Goal: Task Accomplishment & Management: Manage account settings

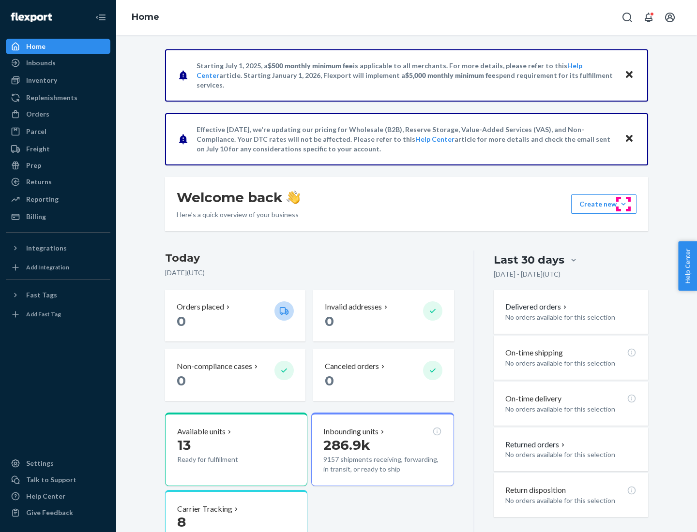
click at [623, 204] on button "Create new Create new inbound Create new order Create new product" at bounding box center [603, 204] width 65 height 19
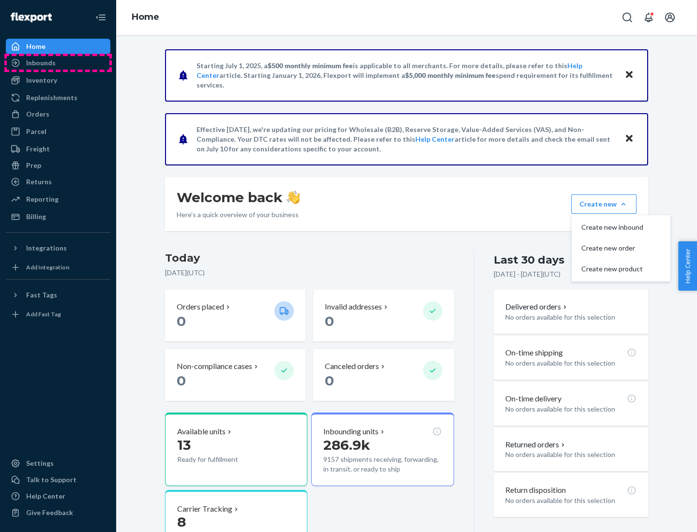
click at [58, 63] on div "Inbounds" at bounding box center [58, 63] width 103 height 14
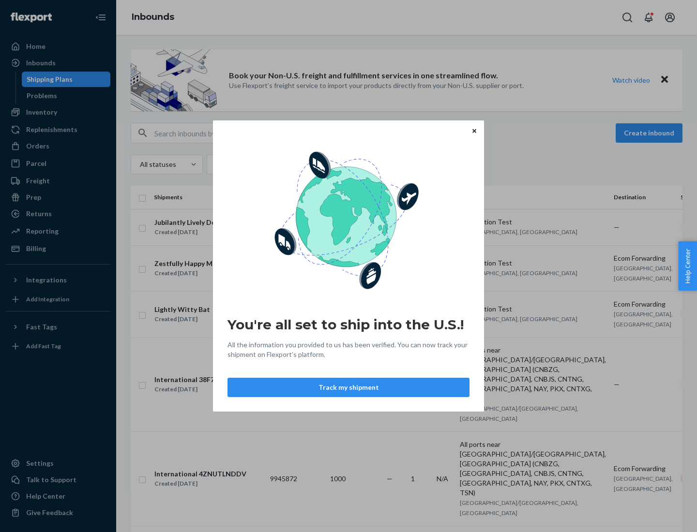
click at [349, 388] on button "Track my shipment" at bounding box center [348, 387] width 242 height 19
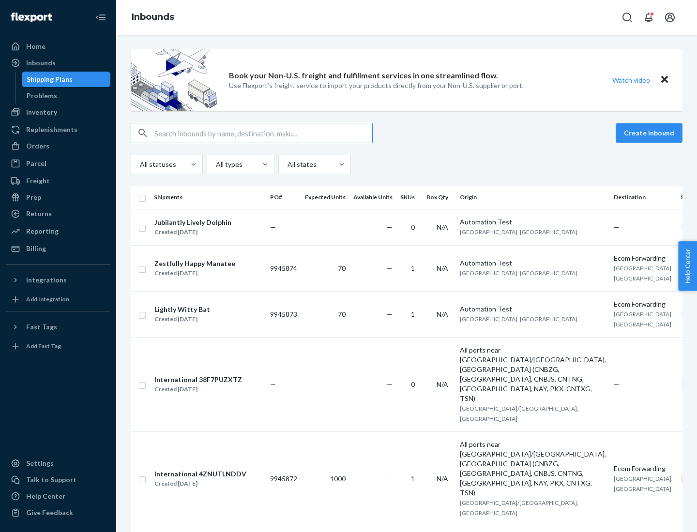
click at [651, 133] on button "Create inbound" at bounding box center [649, 132] width 67 height 19
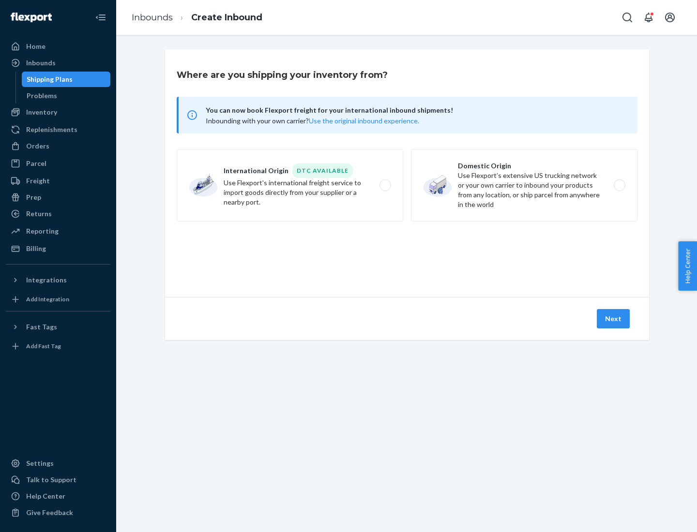
click at [290, 185] on label "International Origin DTC Available Use Flexport's international freight service…" at bounding box center [290, 185] width 227 height 73
click at [385, 185] on input "International Origin DTC Available Use Flexport's international freight service…" at bounding box center [388, 185] width 6 height 6
radio input "true"
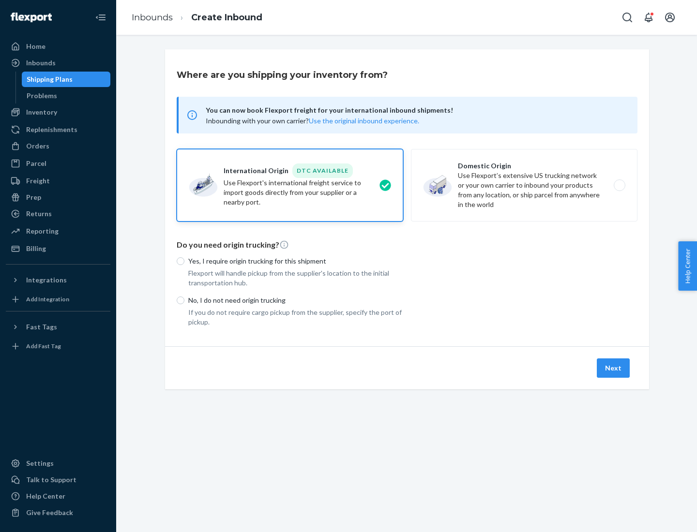
click at [296, 300] on p "No, I do not need origin trucking" at bounding box center [295, 301] width 215 height 10
click at [184, 300] on input "No, I do not need origin trucking" at bounding box center [181, 301] width 8 height 8
radio input "true"
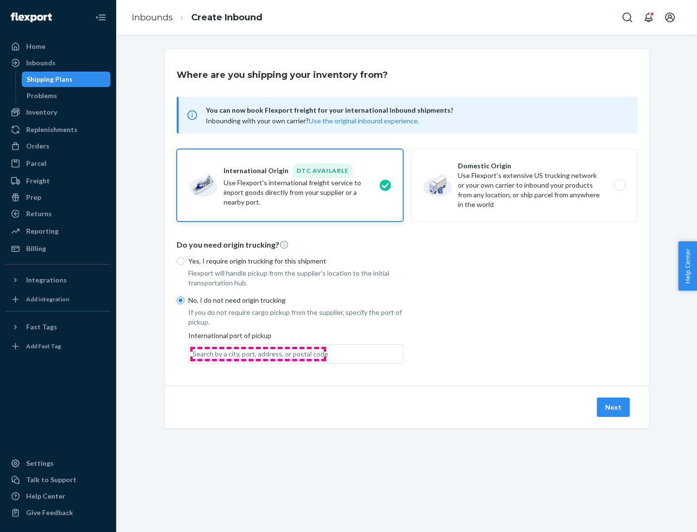
click at [258, 354] on div "Search by a city, port, address, or postal code" at bounding box center [261, 354] width 136 height 10
click at [194, 354] on input "Search by a city, port, address, or postal code" at bounding box center [193, 354] width 1 height 10
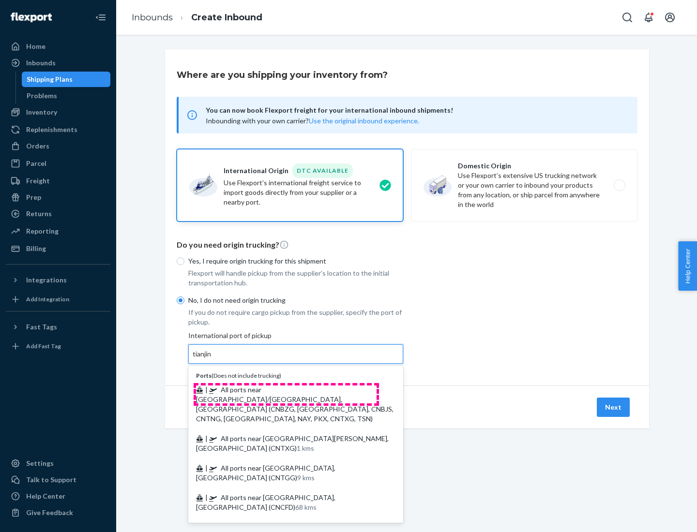
click at [286, 390] on span "| All ports near [GEOGRAPHIC_DATA]/[GEOGRAPHIC_DATA], [GEOGRAPHIC_DATA] (CNBZG,…" at bounding box center [294, 404] width 197 height 37
click at [212, 359] on input "tianjin" at bounding box center [203, 354] width 20 height 10
type input "All ports near [GEOGRAPHIC_DATA]/[GEOGRAPHIC_DATA], [GEOGRAPHIC_DATA] (CNBZG, […"
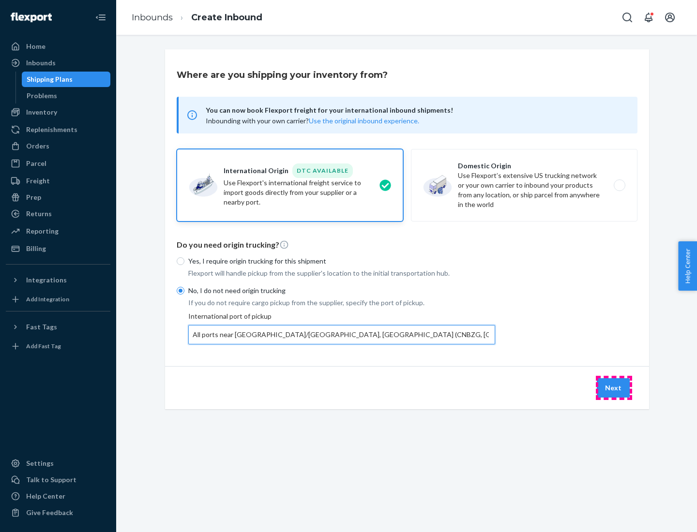
click at [614, 388] on button "Next" at bounding box center [613, 388] width 33 height 19
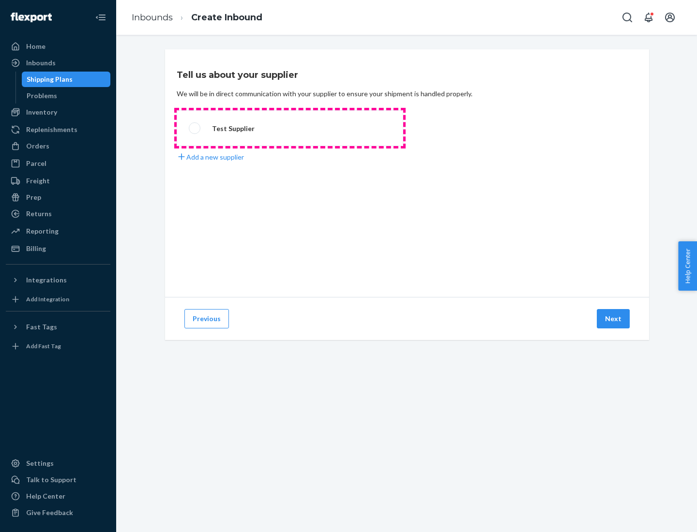
click at [290, 128] on label "Test Supplier" at bounding box center [290, 128] width 227 height 36
click at [195, 128] on input "Test Supplier" at bounding box center [192, 128] width 6 height 6
radio input "true"
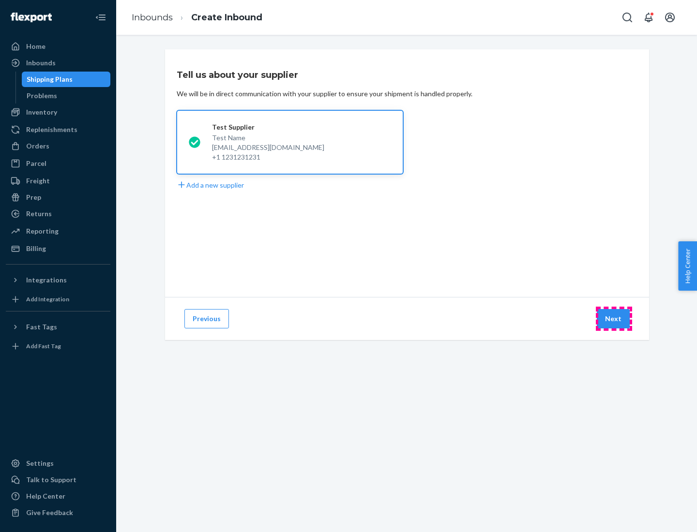
click at [614, 319] on button "Next" at bounding box center [613, 318] width 33 height 19
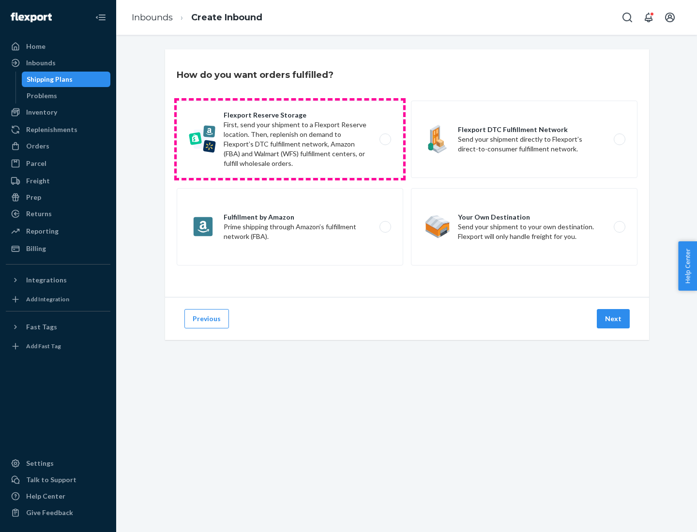
click at [290, 139] on label "Flexport Reserve Storage First, send your shipment to a Flexport Reserve locati…" at bounding box center [290, 139] width 227 height 77
click at [385, 139] on input "Flexport Reserve Storage First, send your shipment to a Flexport Reserve locati…" at bounding box center [388, 139] width 6 height 6
radio input "true"
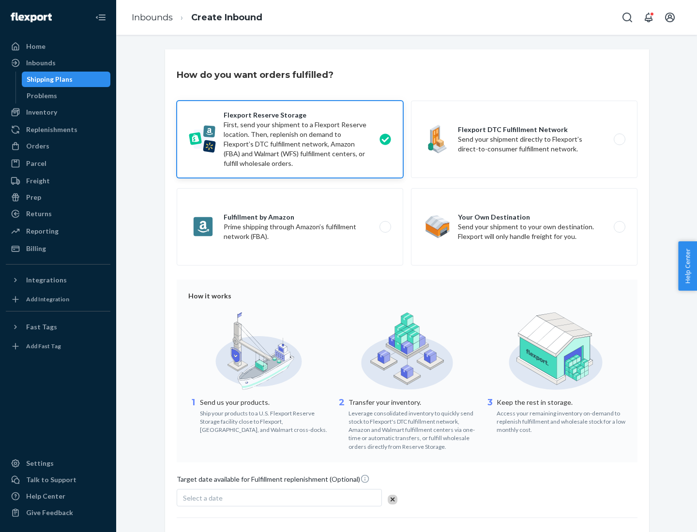
scroll to position [79, 0]
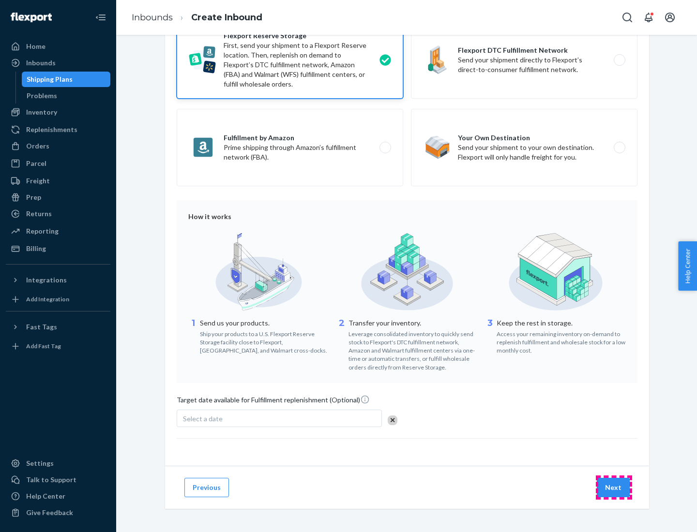
click at [614, 487] on button "Next" at bounding box center [613, 487] width 33 height 19
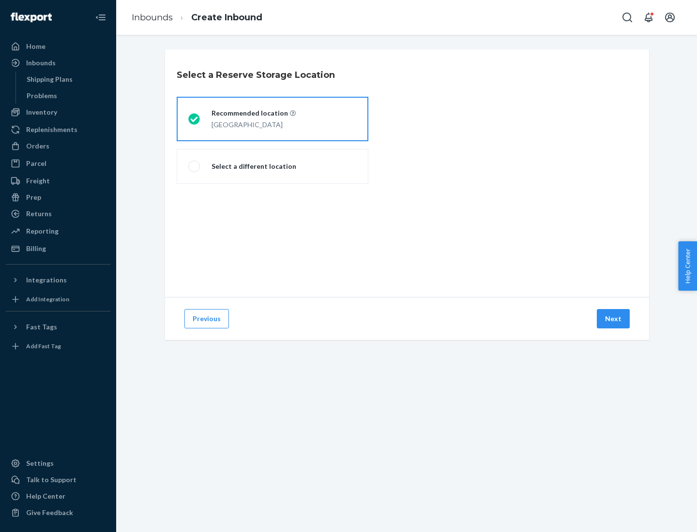
click at [273, 119] on div "[GEOGRAPHIC_DATA]" at bounding box center [254, 124] width 84 height 12
click at [195, 119] on input "Recommended location [GEOGRAPHIC_DATA]" at bounding box center [191, 119] width 6 height 6
click at [614, 319] on button "Next" at bounding box center [613, 318] width 33 height 19
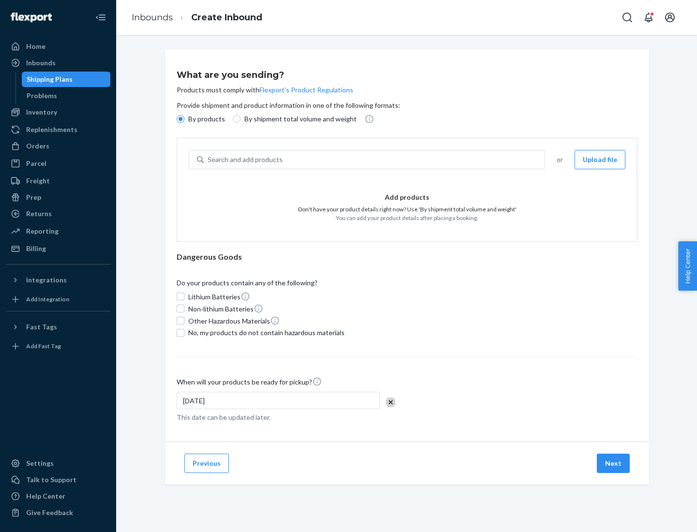
click at [375, 160] on div "Search and add products" at bounding box center [374, 159] width 341 height 17
click at [209, 160] on input "Search and add products" at bounding box center [208, 160] width 1 height 10
click at [235, 119] on input "By shipment total volume and weight" at bounding box center [237, 119] width 8 height 8
radio input "true"
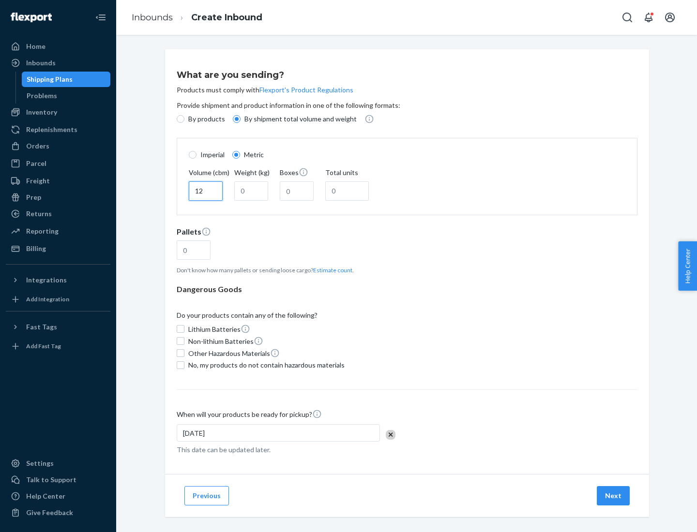
type input "12"
type input "22"
type input "222"
type input "121"
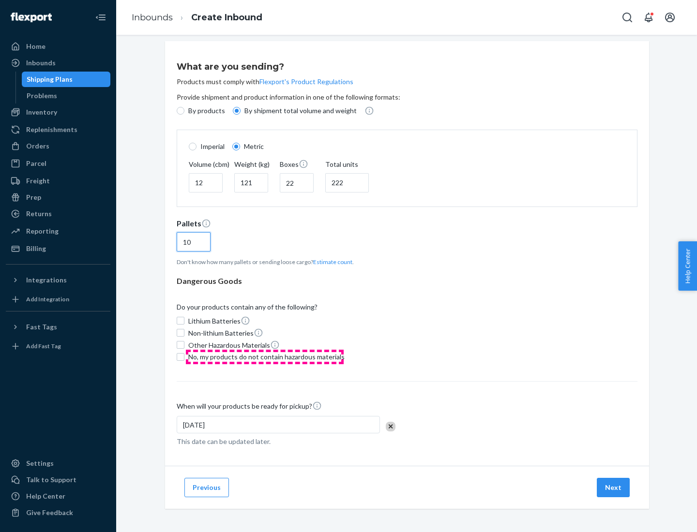
type input "10"
click at [265, 357] on span "No, my products do not contain hazardous materials" at bounding box center [266, 357] width 156 height 10
click at [184, 357] on input "No, my products do not contain hazardous materials" at bounding box center [181, 357] width 8 height 8
checkbox input "true"
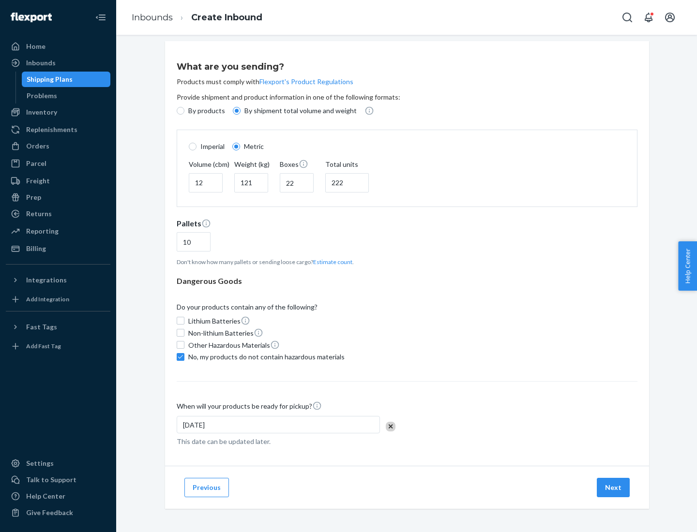
click at [614, 487] on button "Next" at bounding box center [613, 487] width 33 height 19
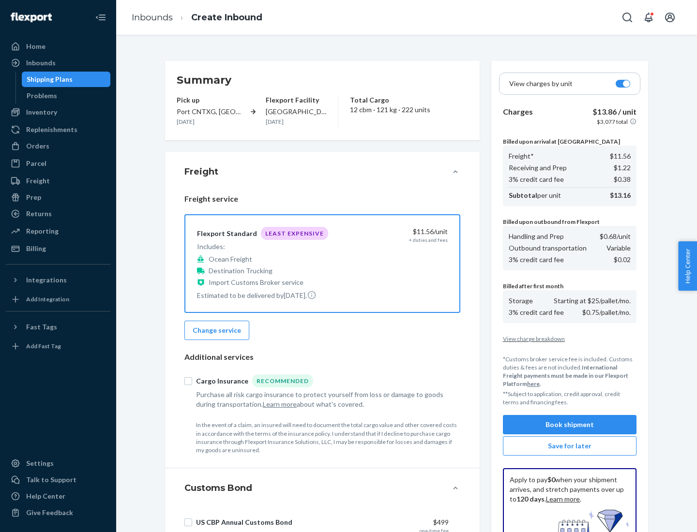
scroll to position [141, 0]
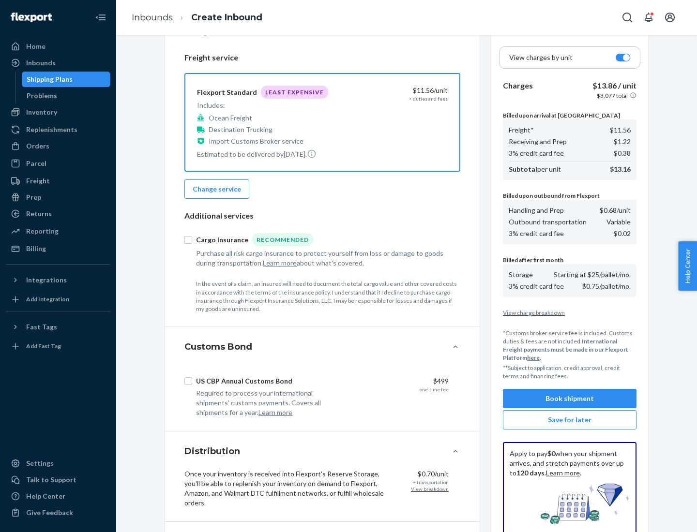
click at [570, 399] on button "Book shipment" at bounding box center [570, 398] width 134 height 19
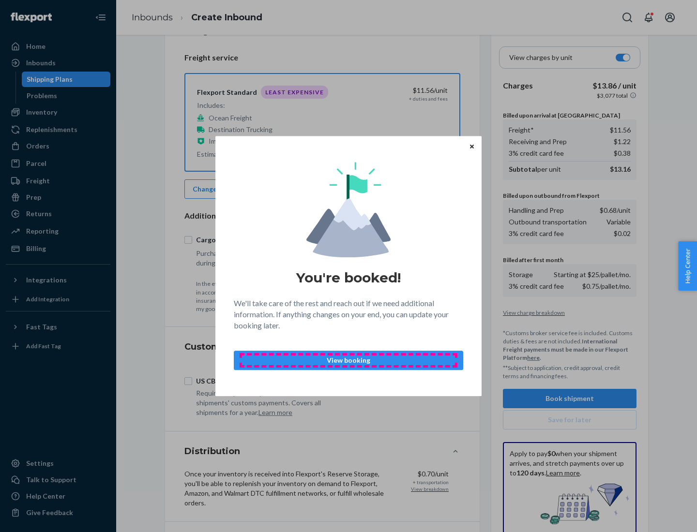
click at [349, 360] on p "View booking" at bounding box center [348, 361] width 213 height 10
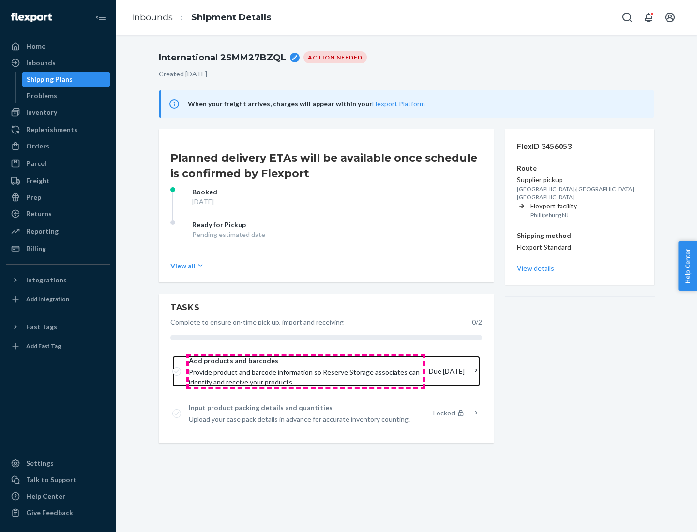
click at [306, 372] on span "Provide product and barcode information so Reserve Storage associates can ident…" at bounding box center [305, 377] width 232 height 19
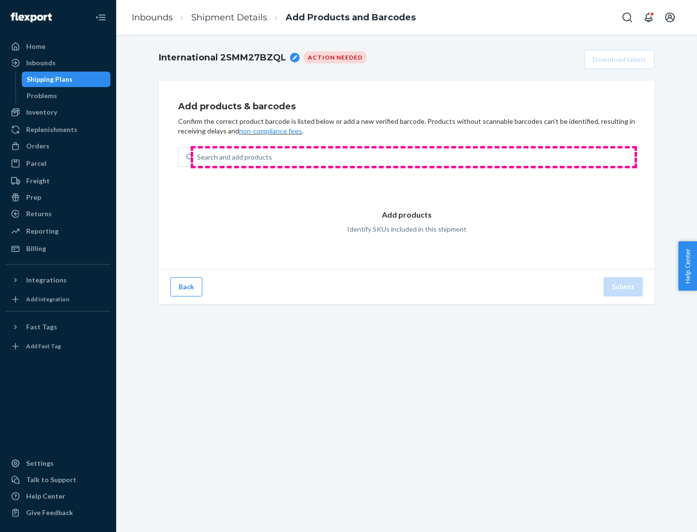
click at [414, 157] on div "Search and add products" at bounding box center [413, 157] width 441 height 17
click at [198, 157] on input "Search and add products" at bounding box center [197, 157] width 1 height 10
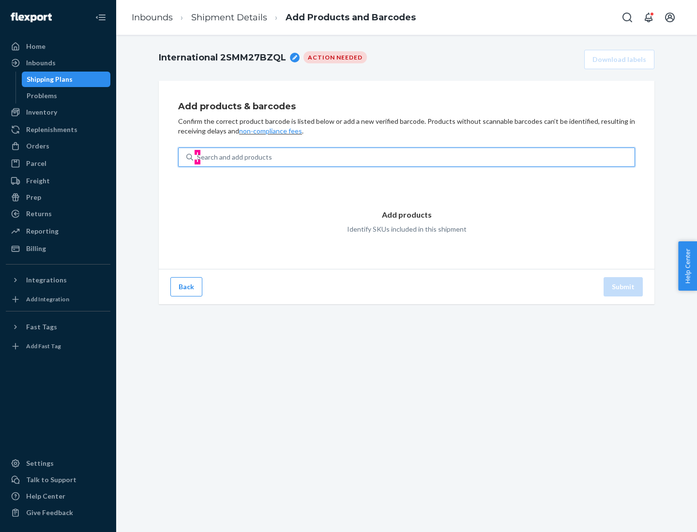
type input "test"
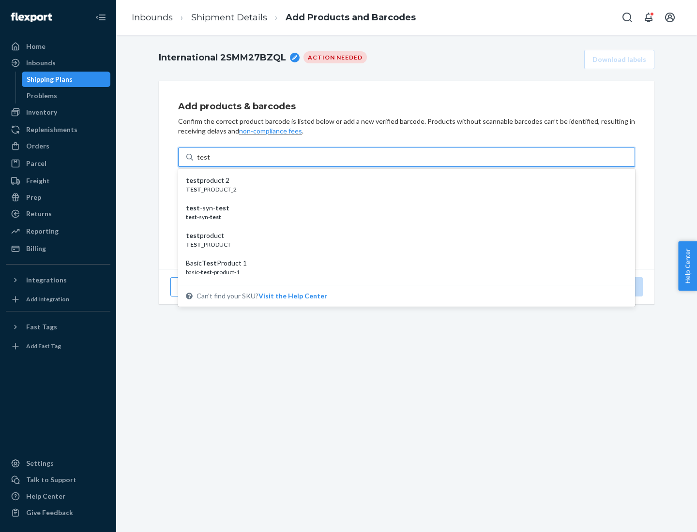
scroll to position [36, 0]
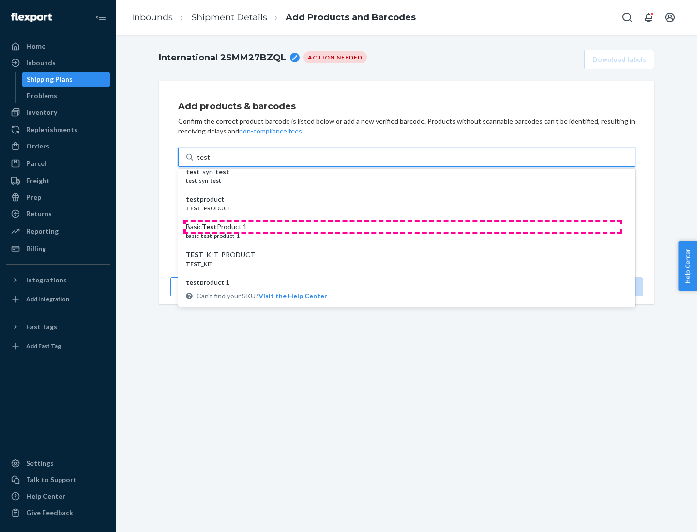
click at [403, 227] on div "Basic Test Product 1" at bounding box center [403, 227] width 434 height 10
click at [210, 162] on input "test" at bounding box center [203, 157] width 13 height 10
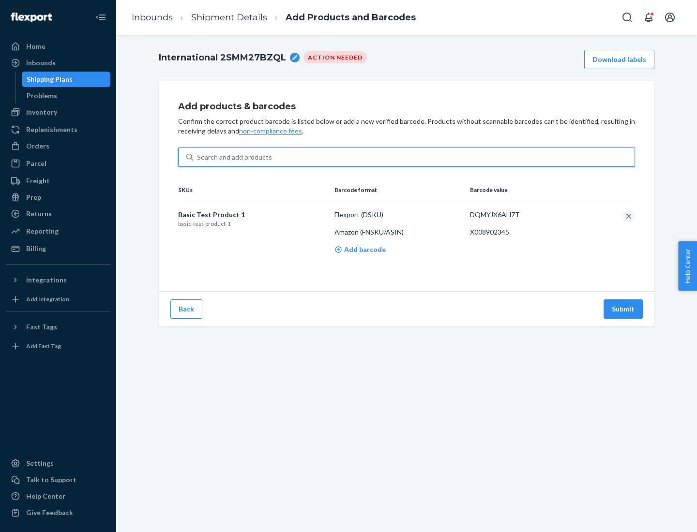
click at [623, 309] on button "Submit" at bounding box center [623, 309] width 39 height 19
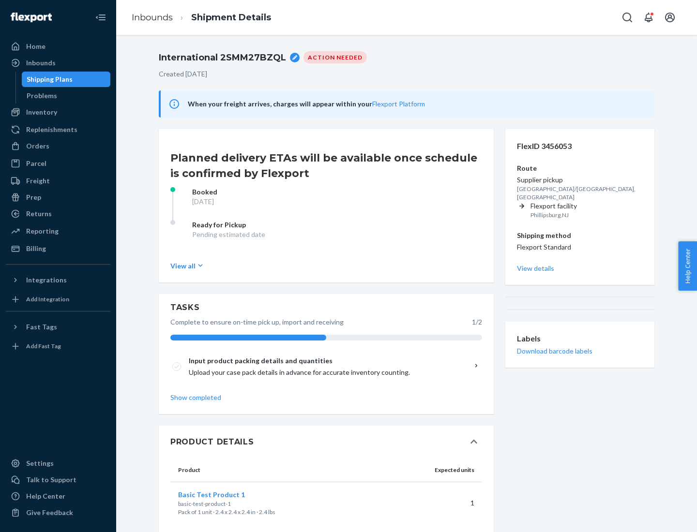
scroll to position [17, 0]
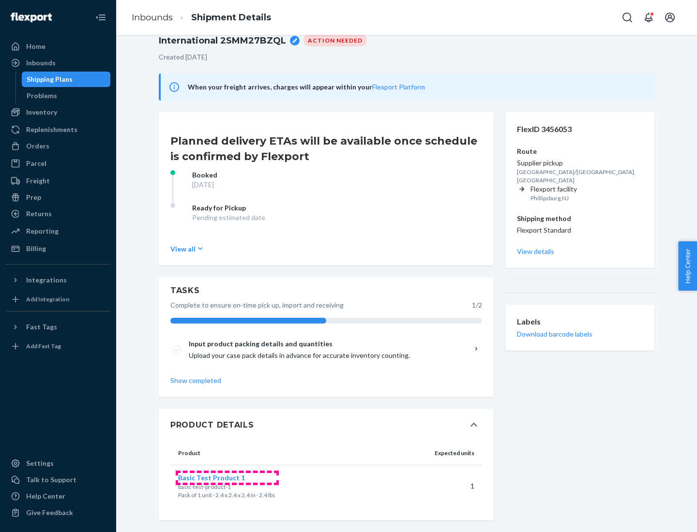
click at [227, 478] on span "Basic Test Product 1" at bounding box center [211, 478] width 67 height 8
